Goal: Find specific page/section: Find specific page/section

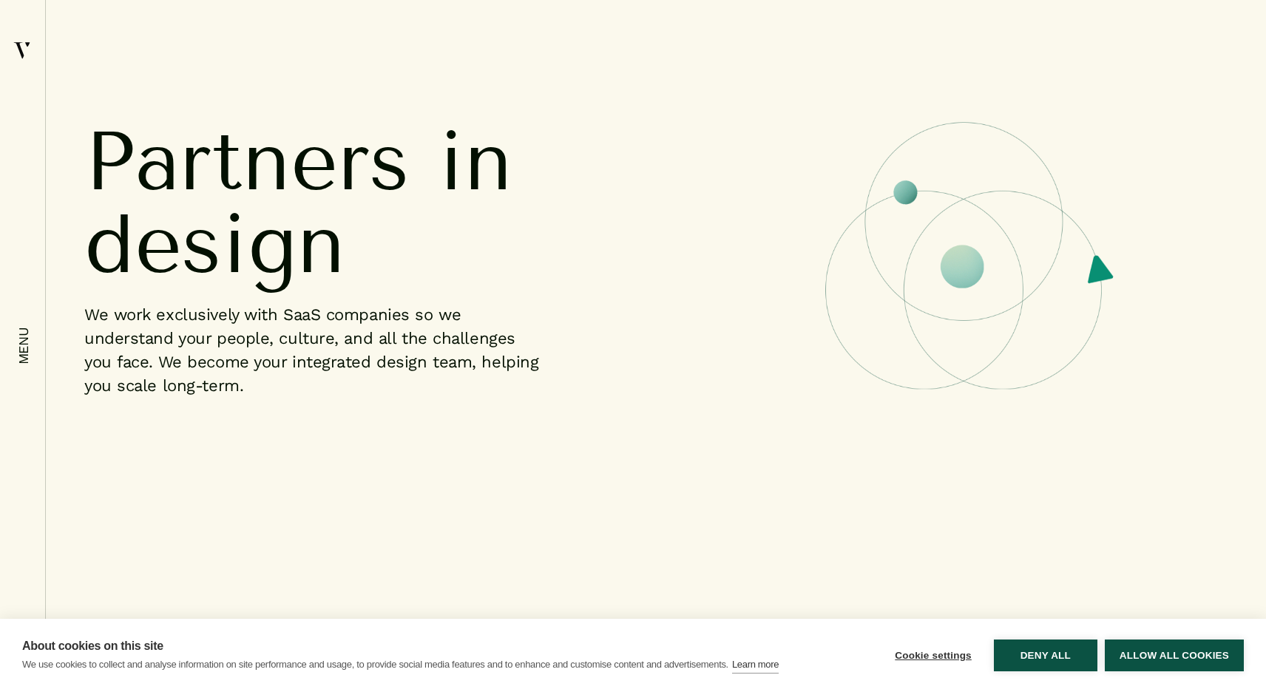
scroll to position [789, 0]
click at [1130, 657] on button "Allow all cookies" at bounding box center [1174, 656] width 139 height 32
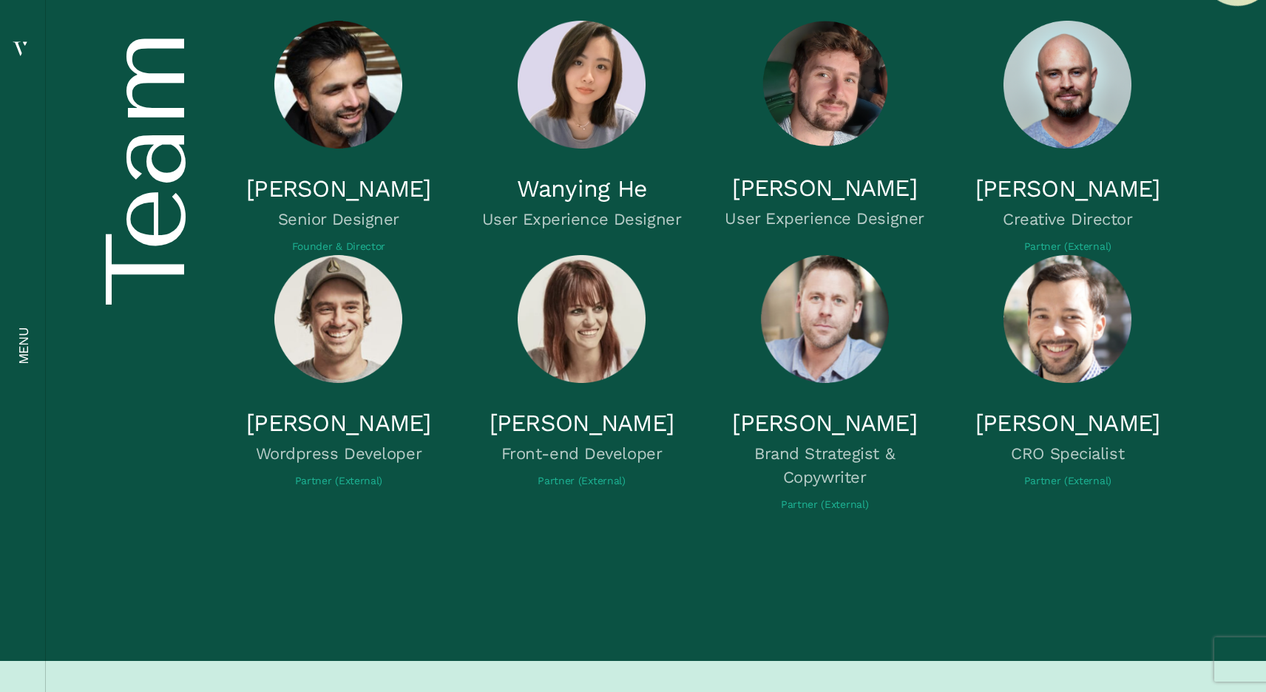
scroll to position [4722, 0]
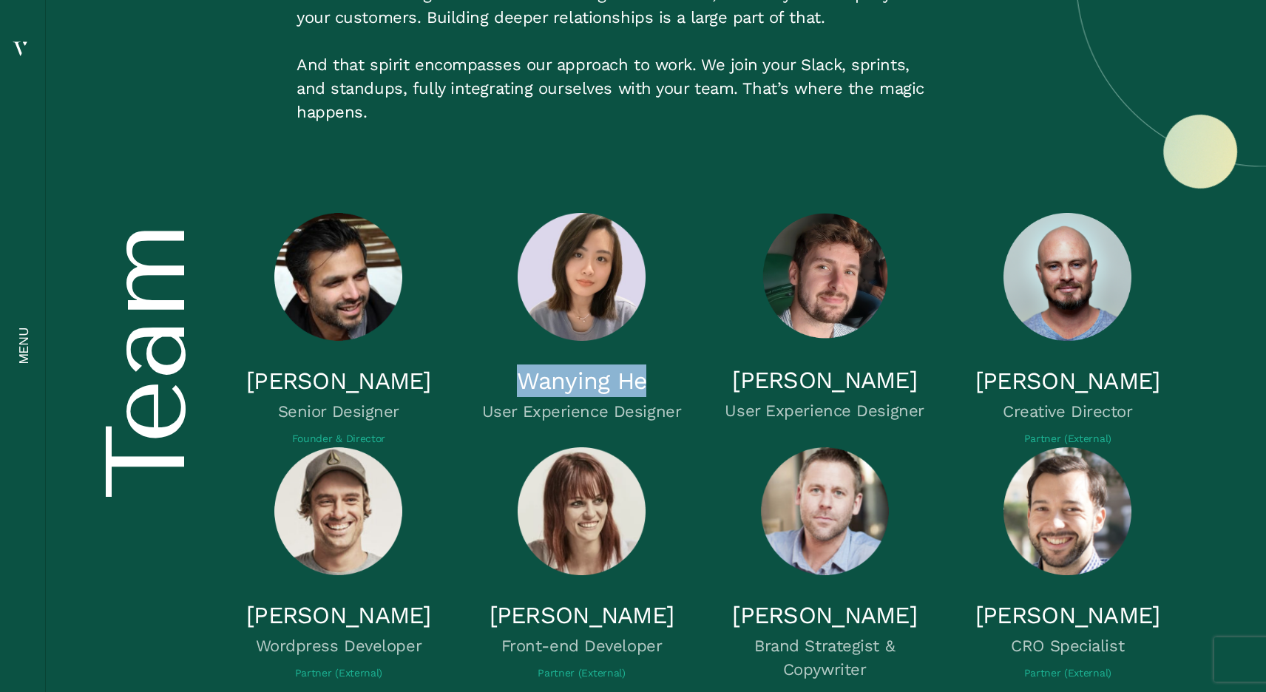
drag, startPoint x: 505, startPoint y: 383, endPoint x: 651, endPoint y: 388, distance: 145.8
click at [651, 388] on h5 "Wanying He" at bounding box center [581, 381] width 207 height 33
copy h5 "Wanying He"
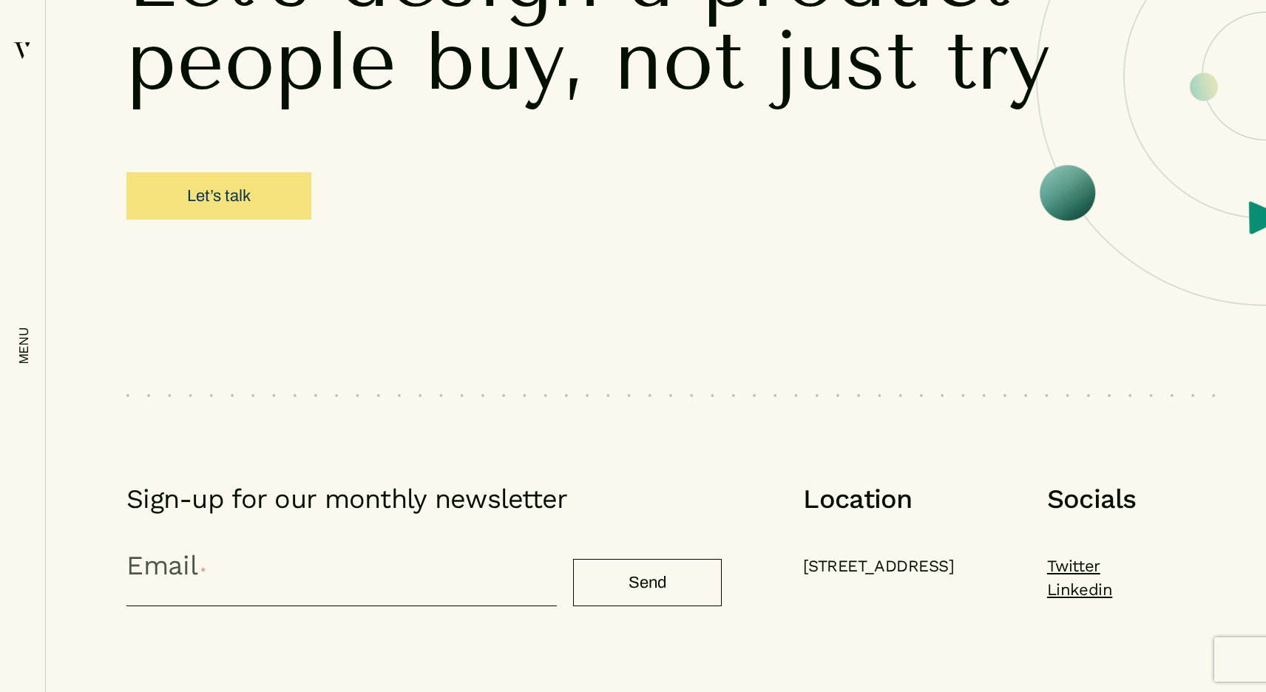
scroll to position [6763, 0]
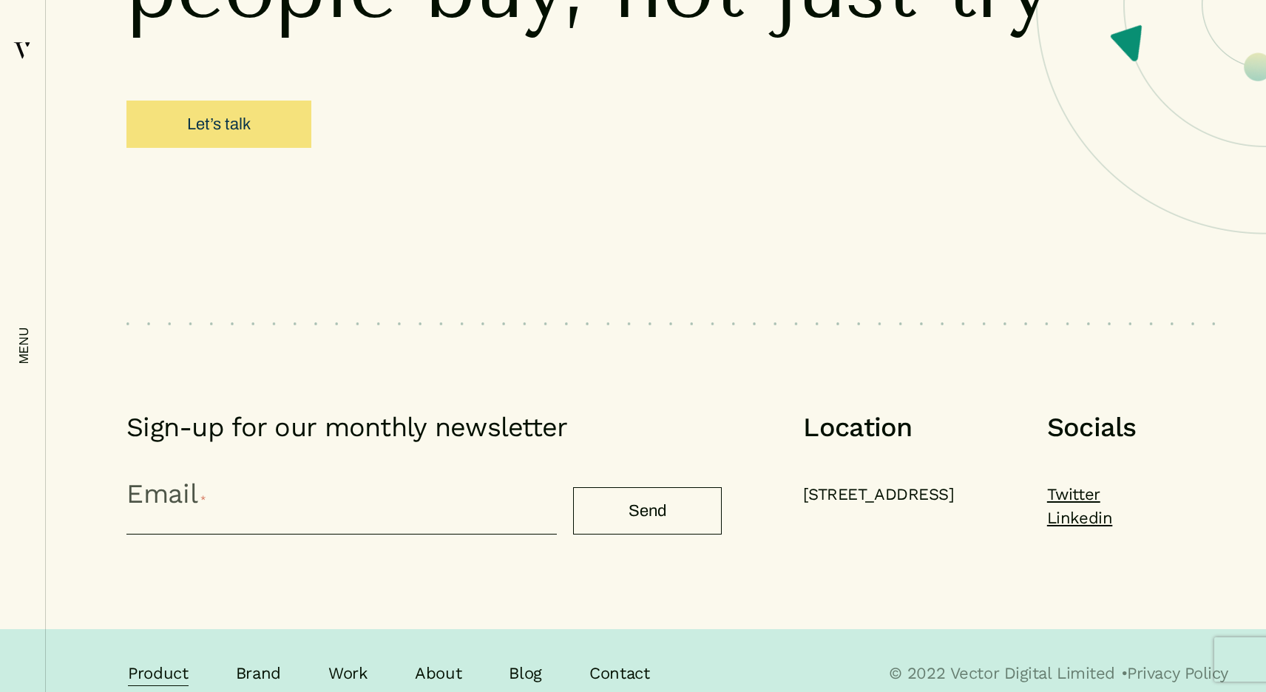
click at [175, 662] on link "Product" at bounding box center [158, 674] width 61 height 24
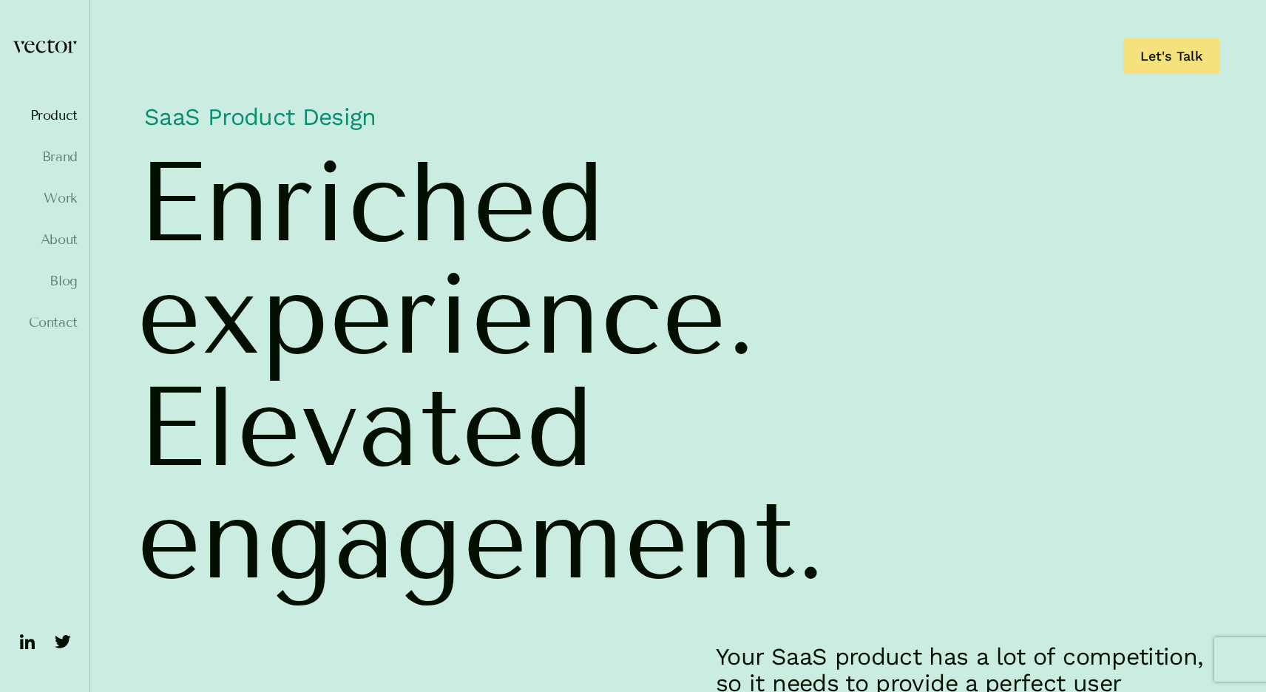
click at [27, 642] on img at bounding box center [28, 642] width 24 height 24
